Goal: Information Seeking & Learning: Check status

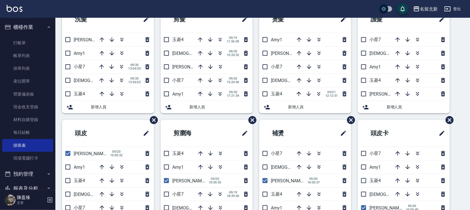
scroll to position [55, 0]
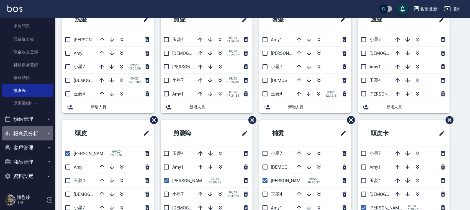
click at [29, 131] on button "報表及分析" at bounding box center [27, 133] width 51 height 14
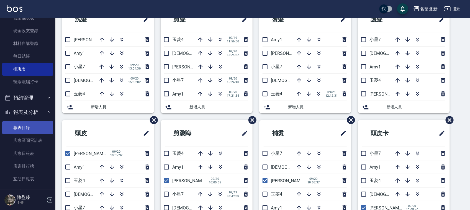
scroll to position [193, 0]
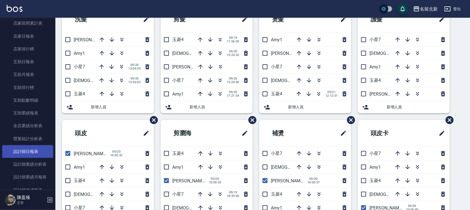
click at [37, 150] on link "設計師日報表" at bounding box center [27, 151] width 51 height 13
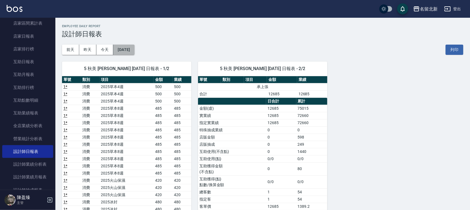
click at [134, 48] on button "[DATE]" at bounding box center [123, 50] width 21 height 10
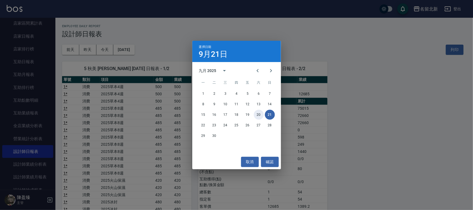
click at [259, 116] on button "20" at bounding box center [259, 115] width 10 height 10
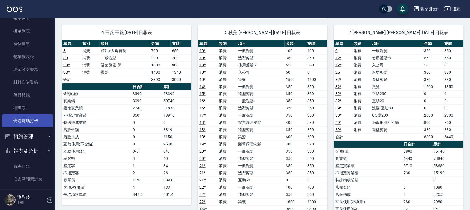
scroll to position [20, 0]
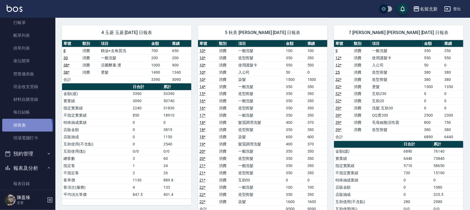
click at [23, 128] on link "排班表" at bounding box center [27, 125] width 51 height 13
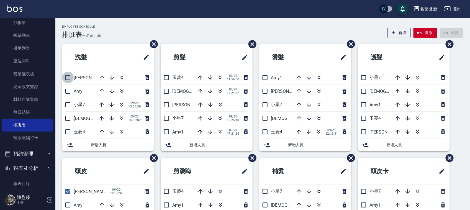
click at [68, 80] on input "checkbox" at bounding box center [68, 78] width 12 height 12
click at [102, 93] on icon "button" at bounding box center [102, 91] width 7 height 7
click at [100, 91] on icon "button" at bounding box center [101, 91] width 7 height 7
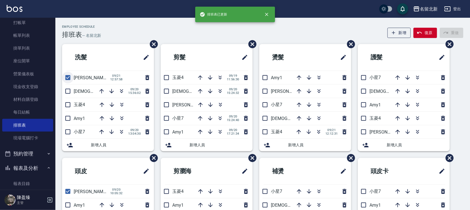
click at [69, 78] on input "checkbox" at bounding box center [68, 78] width 12 height 12
checkbox input "false"
